Goal: Submit feedback/report problem

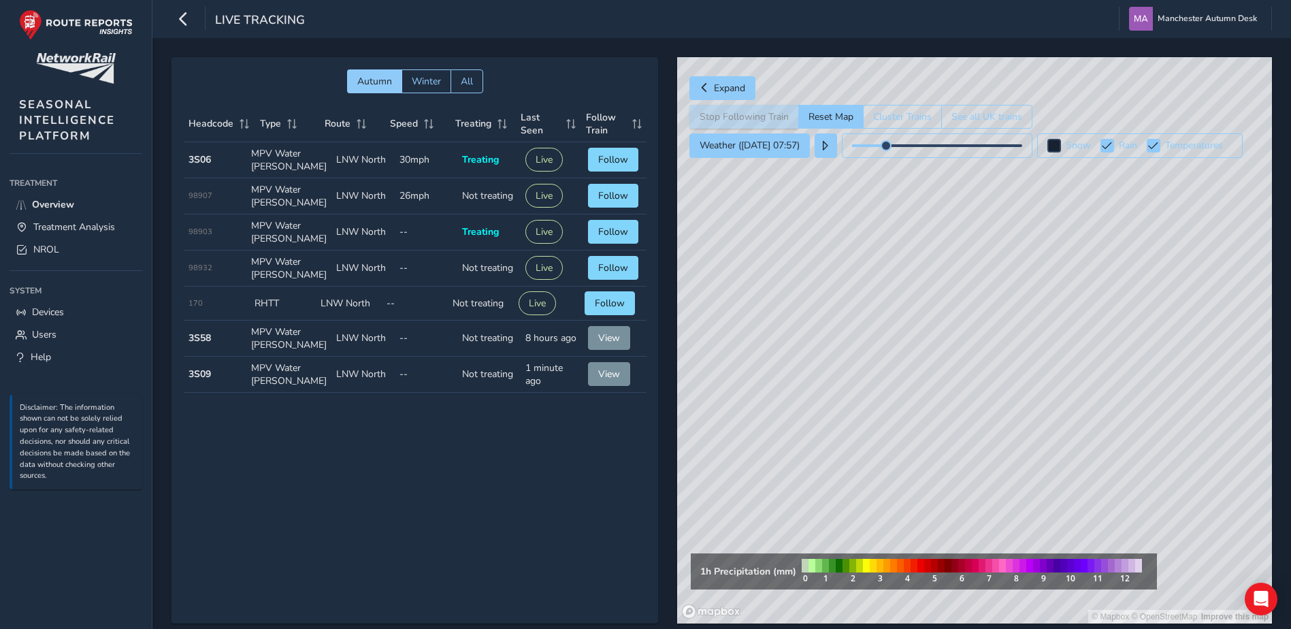
click at [958, 397] on div "© Mapbox © OpenStreetMap Improve this map" at bounding box center [974, 340] width 595 height 566
drag, startPoint x: 848, startPoint y: 265, endPoint x: 842, endPoint y: 199, distance: 67.0
click at [842, 199] on div "© Mapbox © OpenStreetMap Improve this map" at bounding box center [974, 340] width 595 height 566
drag, startPoint x: 895, startPoint y: 401, endPoint x: 872, endPoint y: 246, distance: 156.9
click at [872, 246] on div "© Mapbox © OpenStreetMap Improve this map" at bounding box center [974, 340] width 595 height 566
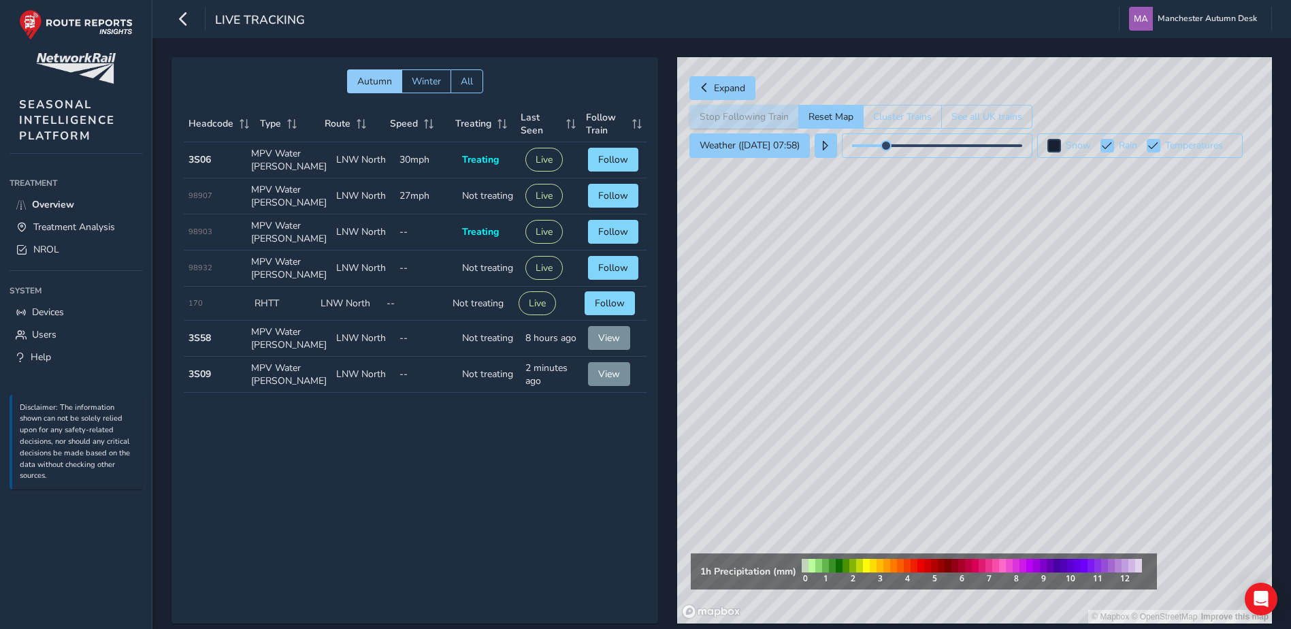
drag, startPoint x: 985, startPoint y: 465, endPoint x: 919, endPoint y: 240, distance: 234.7
click at [919, 240] on div "© Mapbox © OpenStreetMap Improve this map" at bounding box center [974, 340] width 595 height 566
